Goal: Task Accomplishment & Management: Complete application form

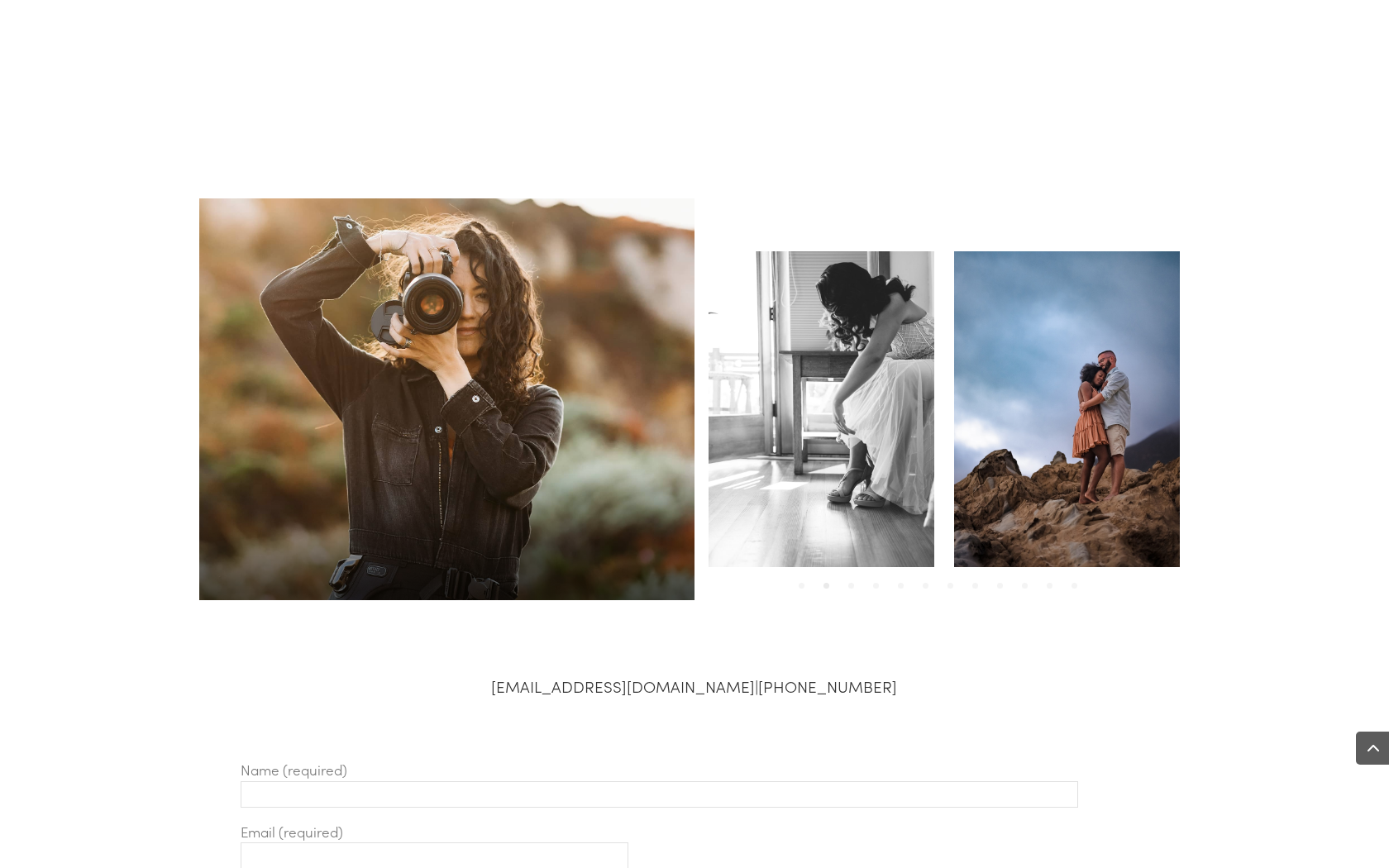
scroll to position [666, 0]
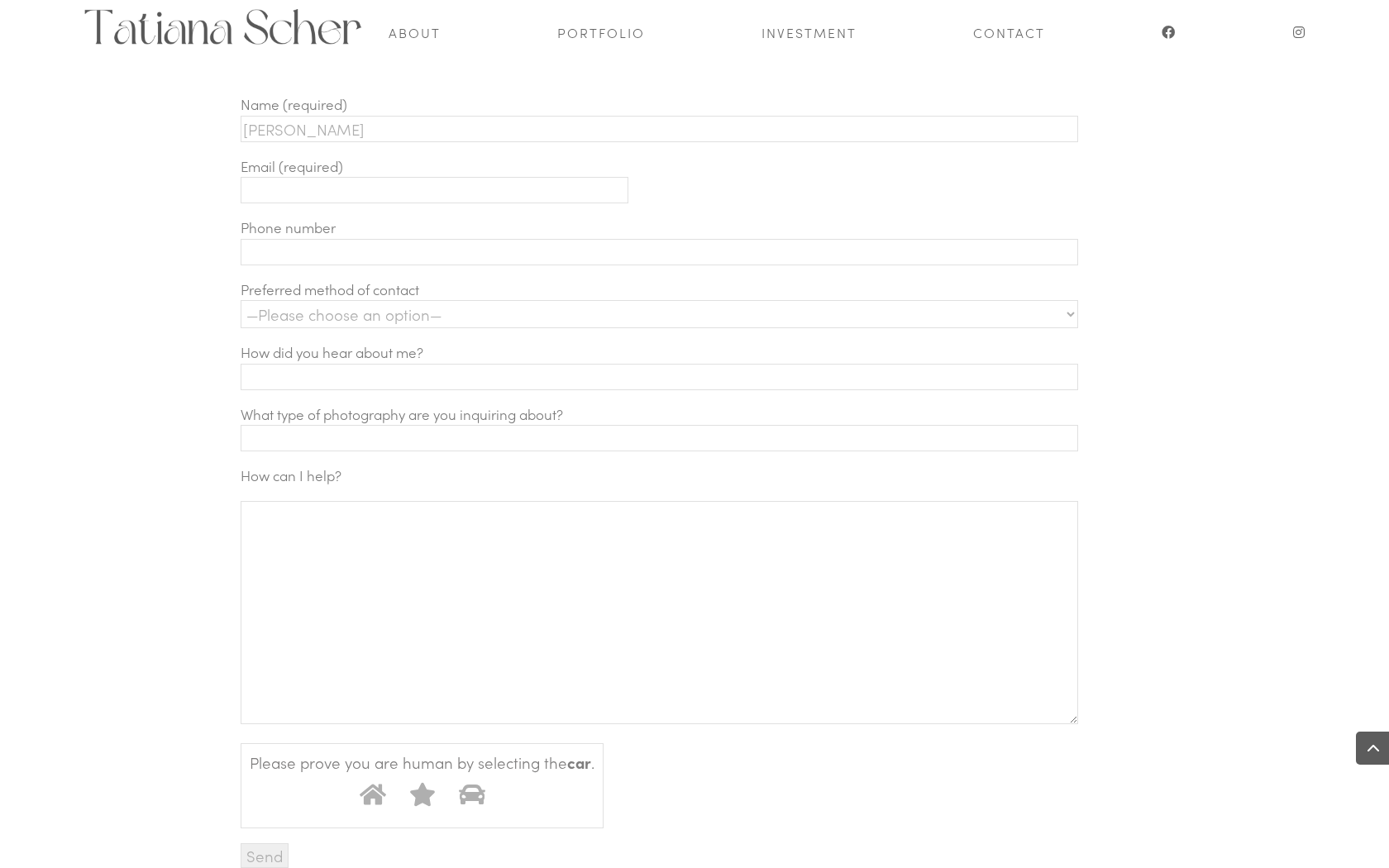
type input "[PERSON_NAME]"
type input "[EMAIL_ADDRESS][DOMAIN_NAME]"
type input "7734924059"
select select "Email"
type input "Survey on credit card processing fees"
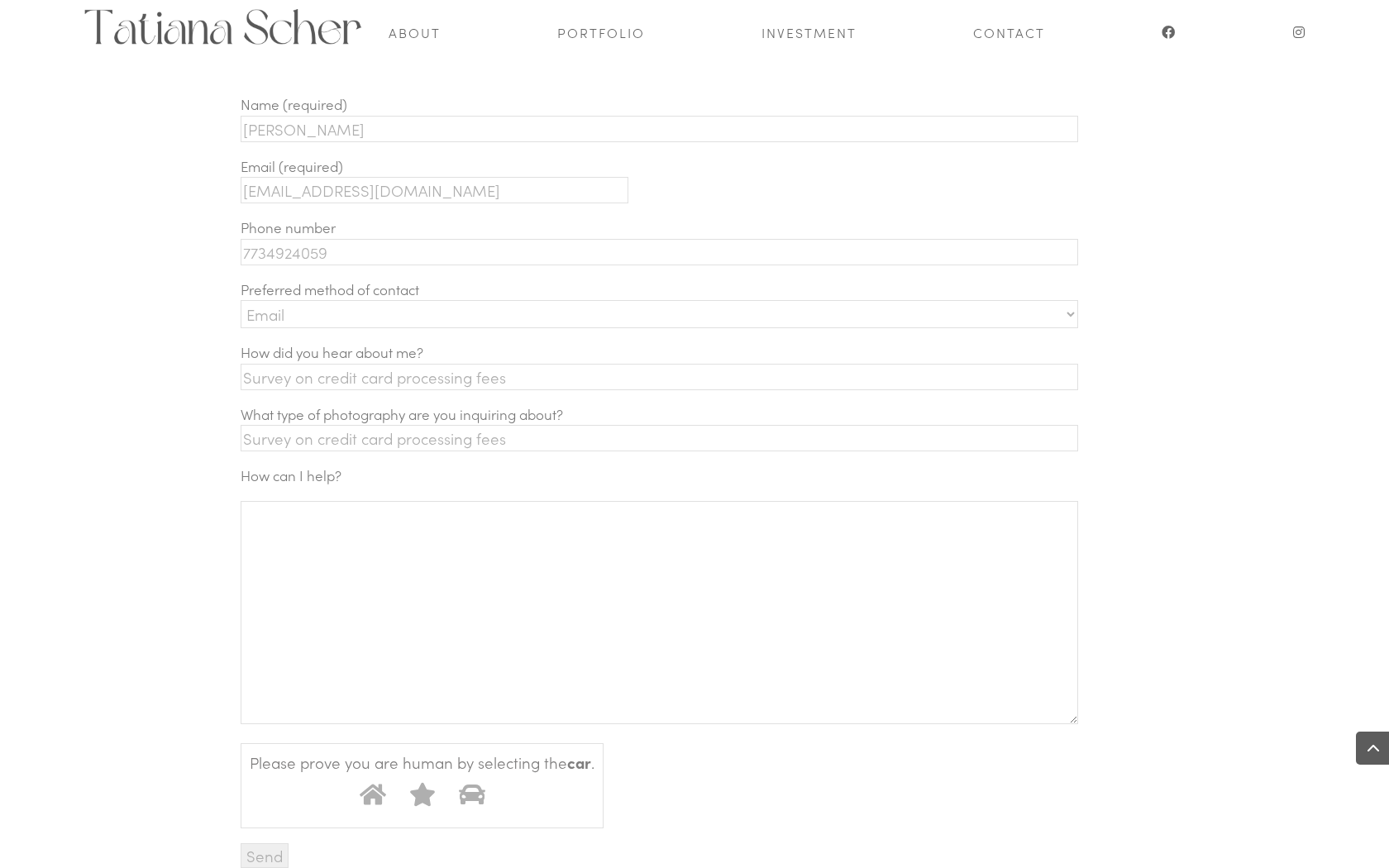
type input "Survey on credit card processing fees"
type textarea "[PERSON_NAME] [EMAIL_ADDRESS][DOMAIN_NAME] 7734924059"
click at [265, 855] on input "Send" at bounding box center [264, 855] width 47 height 25
